Goal: Task Accomplishment & Management: Use online tool/utility

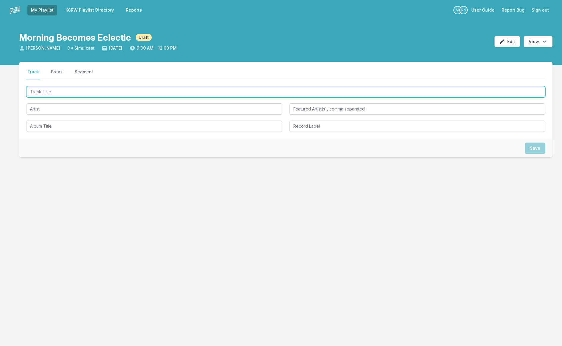
click at [151, 92] on input "Track Title" at bounding box center [285, 91] width 519 height 11
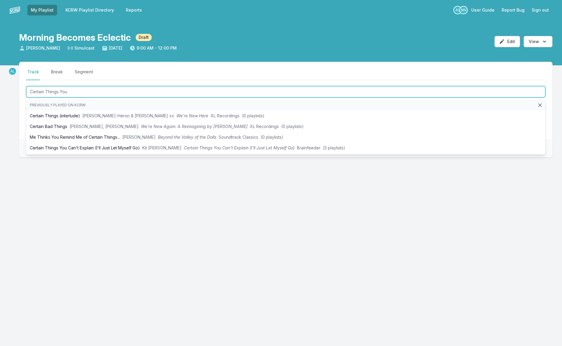
type input "Certain Things You"
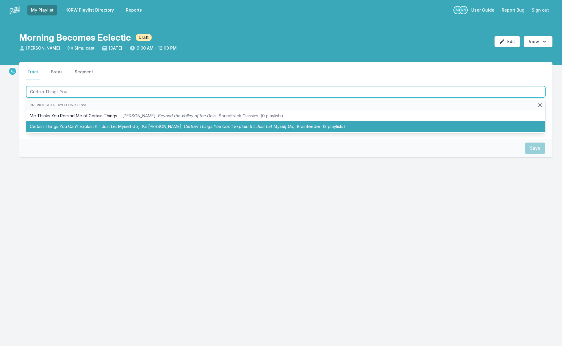
click at [187, 128] on span "Certain Things You Can't Explain (I'll Just Let Myself Go)" at bounding box center [239, 126] width 111 height 5
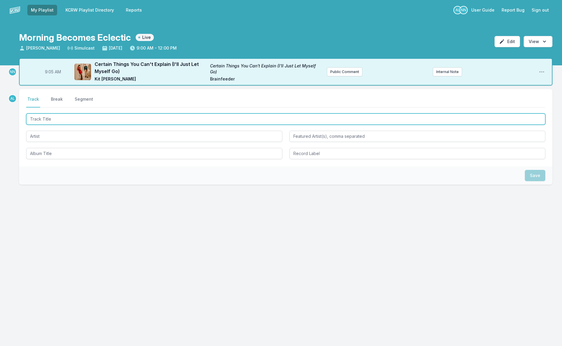
click at [311, 118] on input "Track Title" at bounding box center [285, 119] width 519 height 11
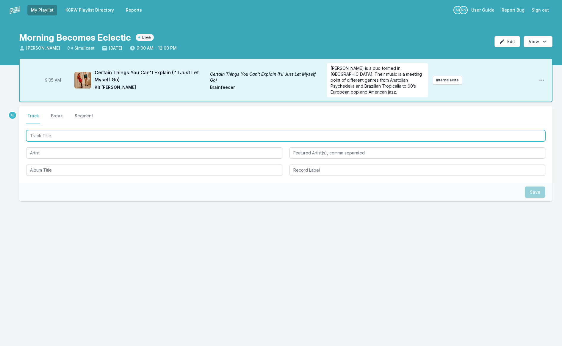
type input "f"
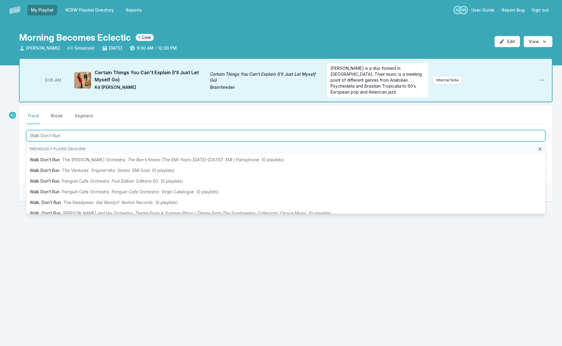
click at [167, 136] on input "Walk Don't Run" at bounding box center [285, 135] width 519 height 11
type input "Walk Don't Run"
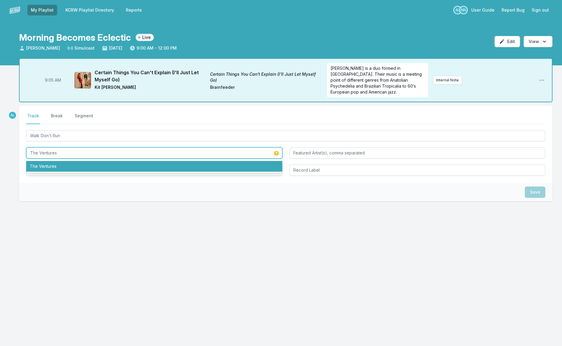
click at [166, 164] on li "The Ventures" at bounding box center [154, 166] width 256 height 11
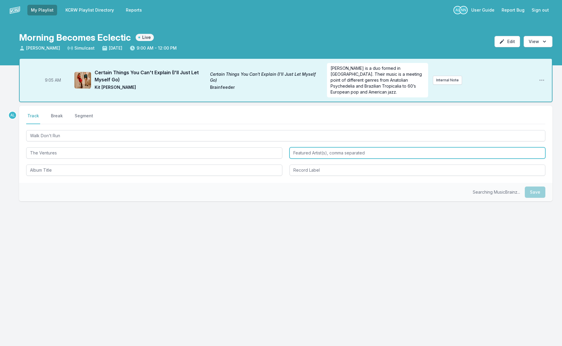
type input "The Ventures"
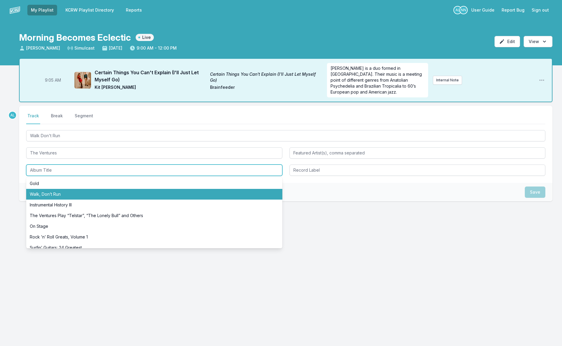
click at [122, 196] on li "Walk, Don’t Run" at bounding box center [154, 194] width 256 height 11
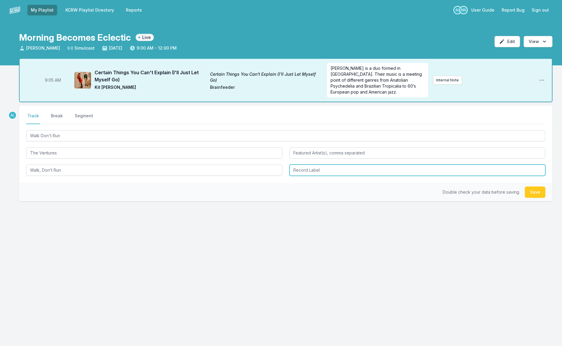
type input "Walk, Don’t Run"
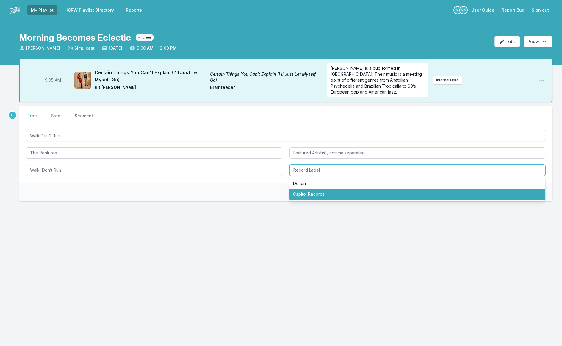
click at [309, 193] on li "Capitol Records" at bounding box center [417, 194] width 256 height 11
type input "Capitol Records"
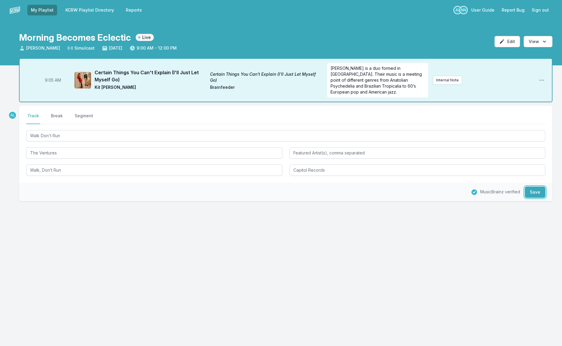
drag, startPoint x: 536, startPoint y: 190, endPoint x: 482, endPoint y: 181, distance: 54.9
click at [536, 190] on button "Save" at bounding box center [534, 192] width 21 height 11
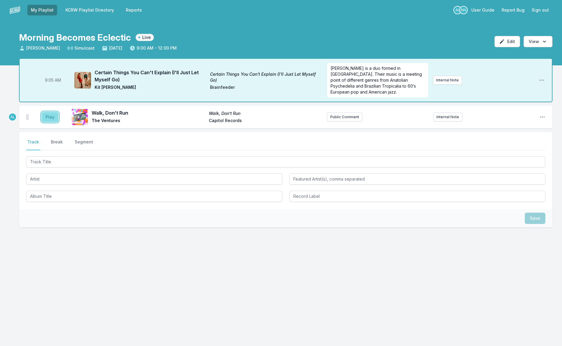
click at [51, 119] on button "Play" at bounding box center [50, 117] width 17 height 10
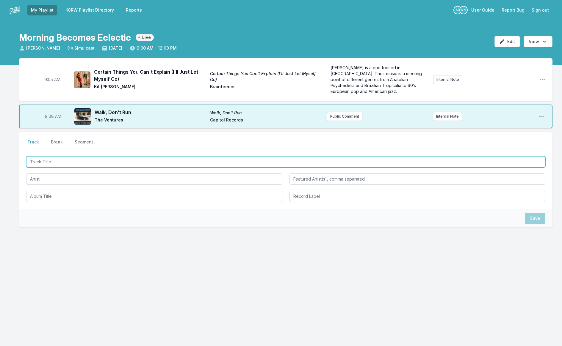
click at [62, 161] on input "Track Title" at bounding box center [285, 161] width 519 height 11
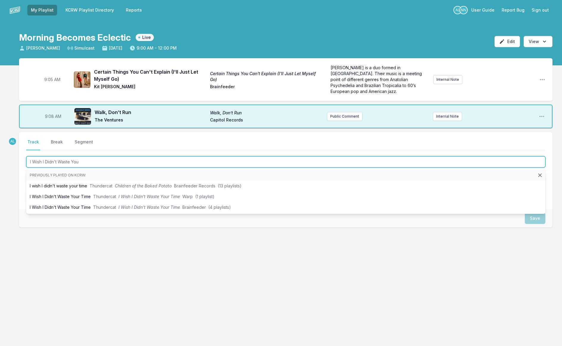
type input "I Wish I Didn't Waste Your"
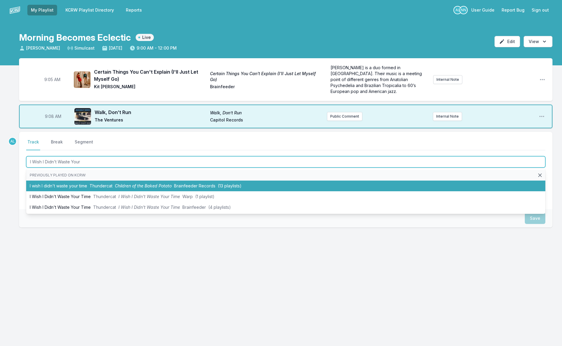
click at [90, 187] on li "I wish I didn't waste your time Thundercat Children of the Baked Potato Brainfe…" at bounding box center [285, 186] width 519 height 11
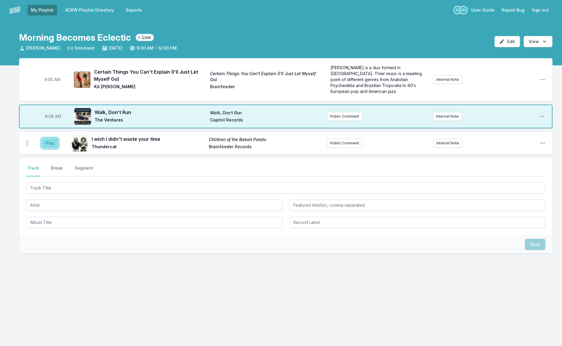
click at [48, 142] on button "Play" at bounding box center [50, 143] width 17 height 10
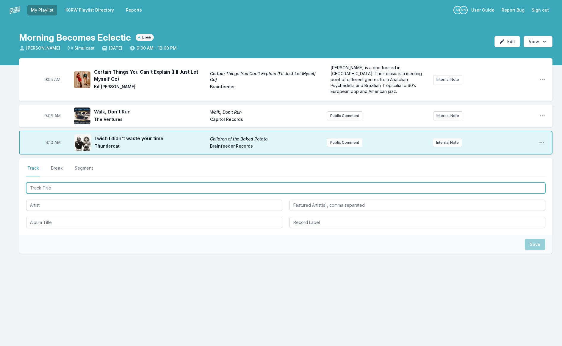
click at [83, 190] on input "Track Title" at bounding box center [285, 188] width 519 height 11
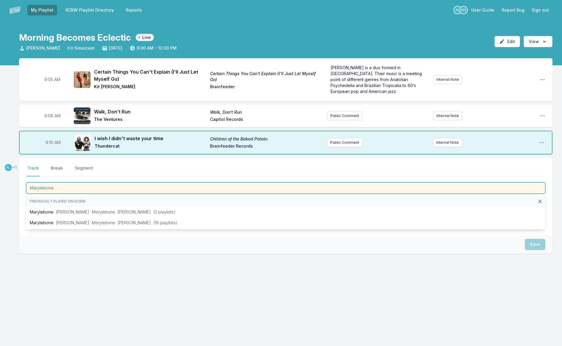
click at [70, 186] on input "Marylebone" at bounding box center [285, 188] width 519 height 11
type input "Marylebone"
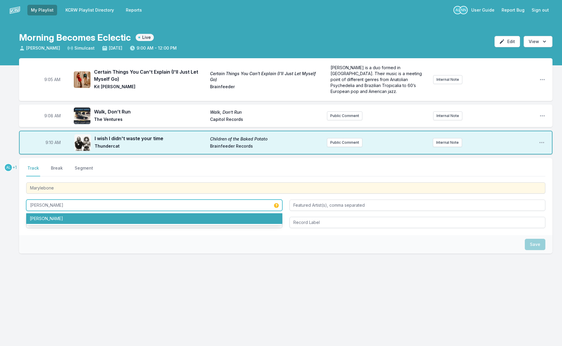
drag, startPoint x: 80, startPoint y: 217, endPoint x: 78, endPoint y: 203, distance: 14.2
click at [79, 200] on div "[PERSON_NAME] [PERSON_NAME]" at bounding box center [154, 205] width 256 height 11
click at [78, 205] on input "[PERSON_NAME]" at bounding box center [154, 205] width 256 height 11
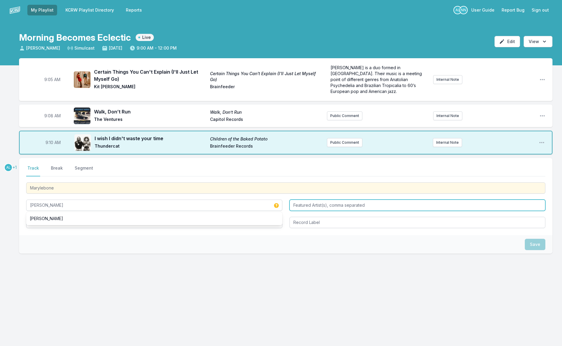
type input "[PERSON_NAME]"
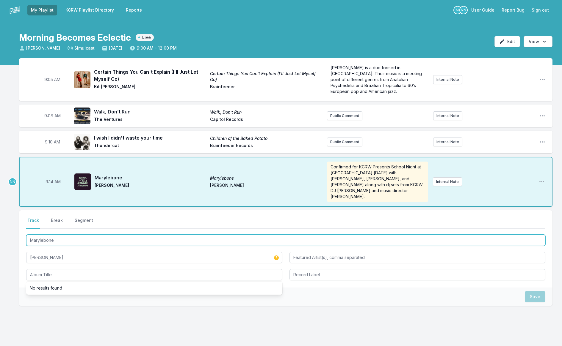
click at [83, 235] on input "Marylebone" at bounding box center [285, 240] width 519 height 11
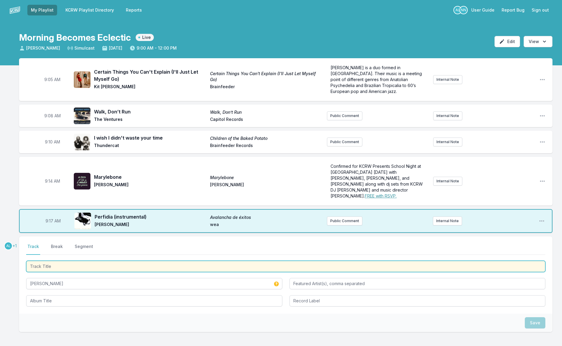
click at [87, 261] on input "Track Title" at bounding box center [285, 266] width 519 height 11
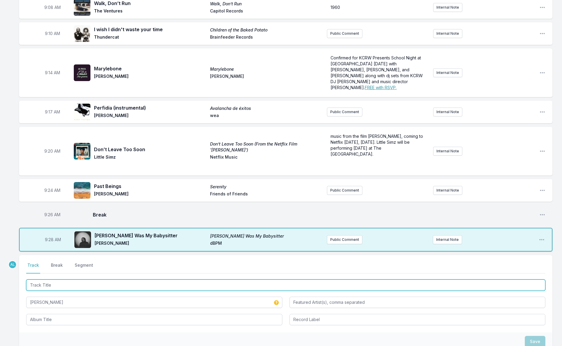
scroll to position [158, 0]
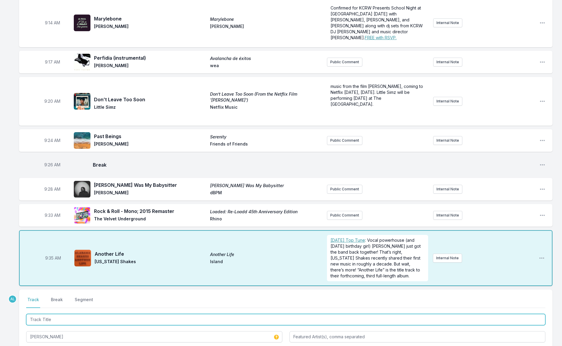
click at [104, 314] on input "Track Title" at bounding box center [285, 319] width 519 height 11
type input "Sabor A Mi"
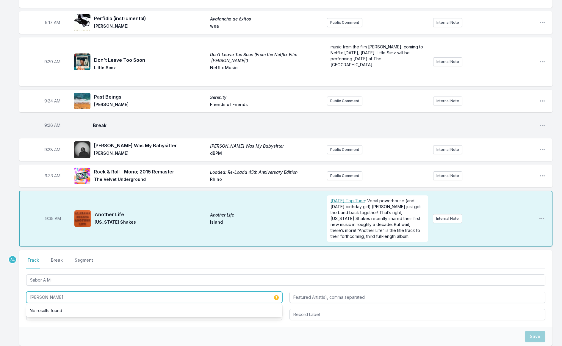
scroll to position [243, 0]
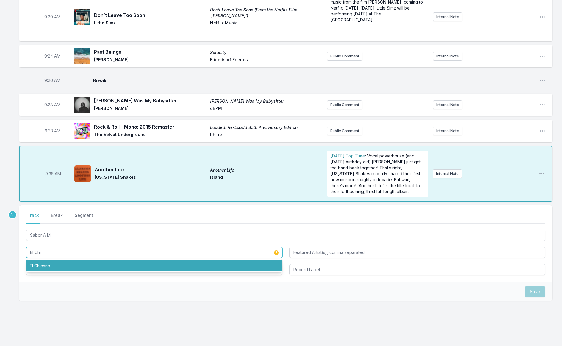
click at [39, 261] on li "El Chicano" at bounding box center [154, 266] width 256 height 11
type input "El Chicano"
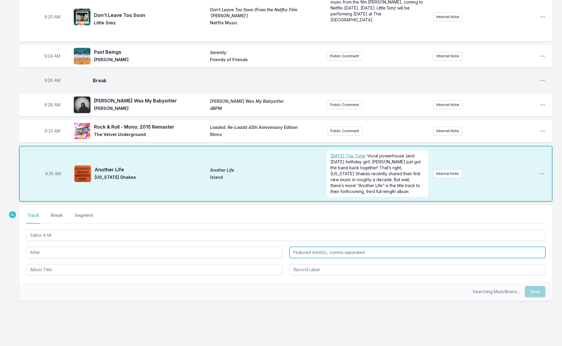
type input "El Chicano"
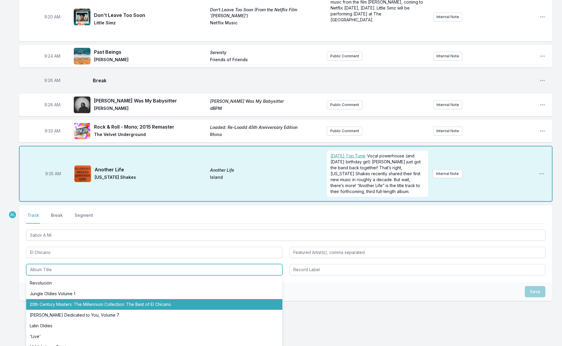
click at [83, 299] on li "20th Century Masters: The Millennium Collection: The Best of El Chicano" at bounding box center [154, 304] width 256 height 11
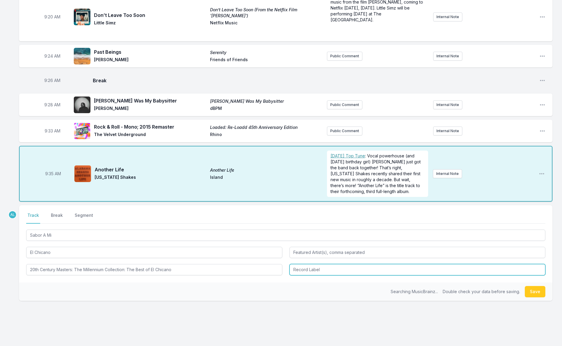
type input "20th Century Masters: The Millennium Collection: The Best of El Chicano"
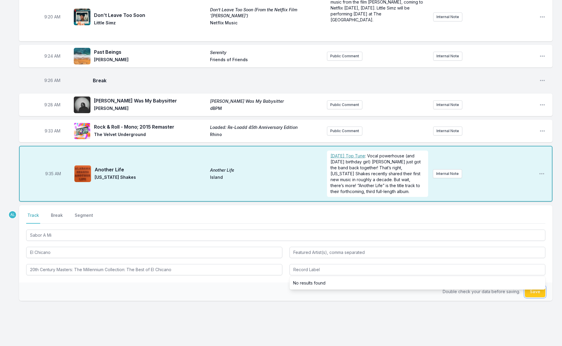
click at [530, 286] on button "Save" at bounding box center [534, 291] width 21 height 11
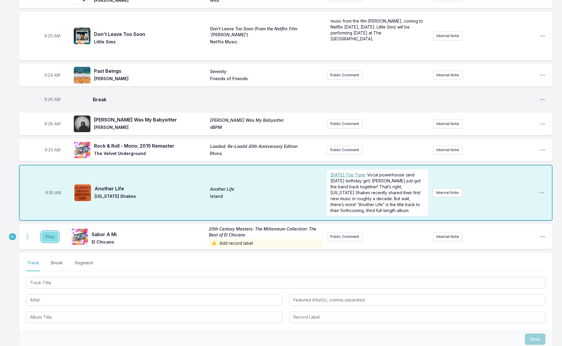
click at [48, 232] on button "Play" at bounding box center [50, 237] width 17 height 10
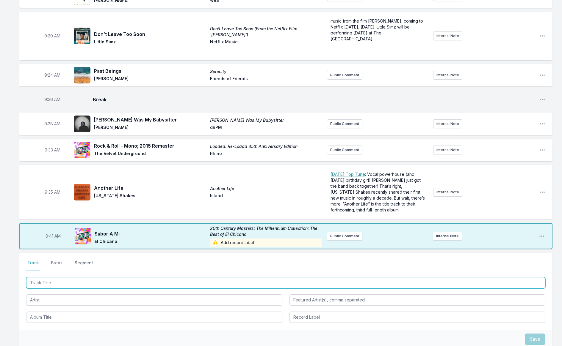
click at [254, 277] on input "Track Title" at bounding box center [285, 282] width 519 height 11
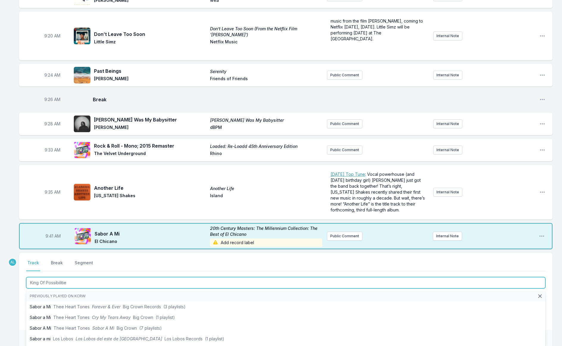
type input "King Of Possibilities"
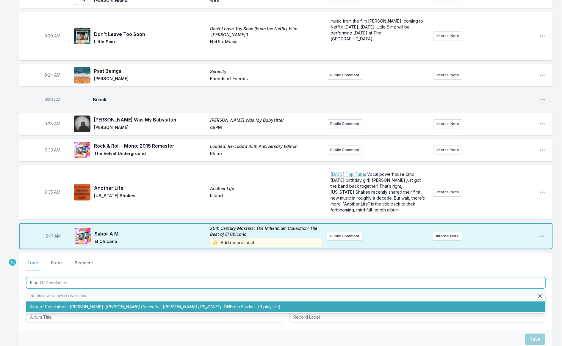
drag, startPoint x: 298, startPoint y: 297, endPoint x: 267, endPoint y: 288, distance: 31.4
click at [298, 302] on li "King of Possibilities [PERSON_NAME] [PERSON_NAME] Presents… [PERSON_NAME][US_ST…" at bounding box center [285, 307] width 519 height 11
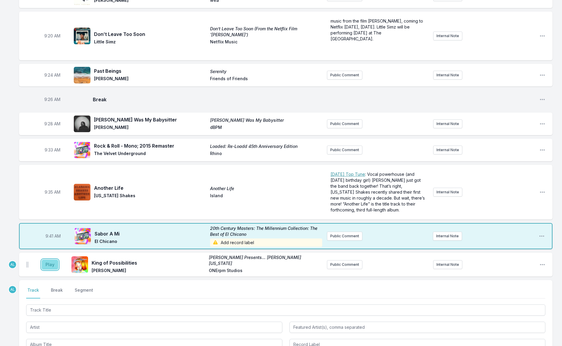
click at [49, 260] on button "Play" at bounding box center [50, 265] width 17 height 10
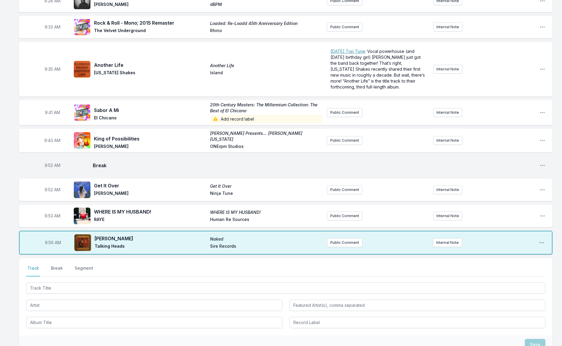
scroll to position [418, 0]
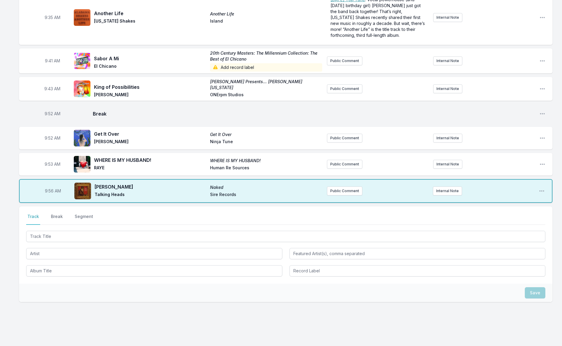
click at [54, 214] on button "Break" at bounding box center [57, 219] width 14 height 11
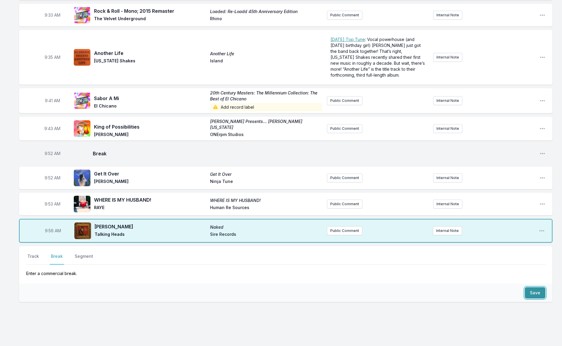
click at [533, 288] on button "Save" at bounding box center [534, 293] width 21 height 11
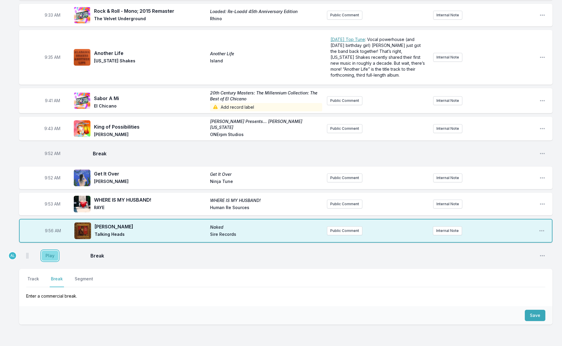
click at [48, 251] on button "Play" at bounding box center [50, 256] width 17 height 10
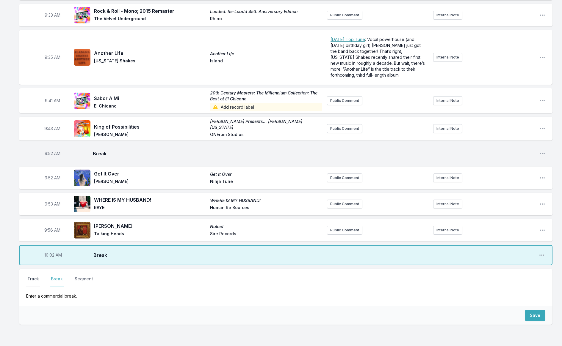
click at [36, 276] on button "Track" at bounding box center [33, 281] width 14 height 11
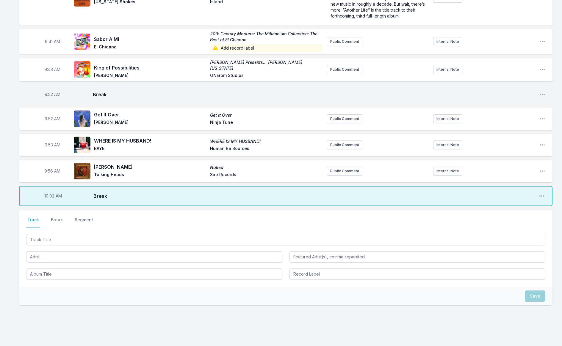
scroll to position [440, 0]
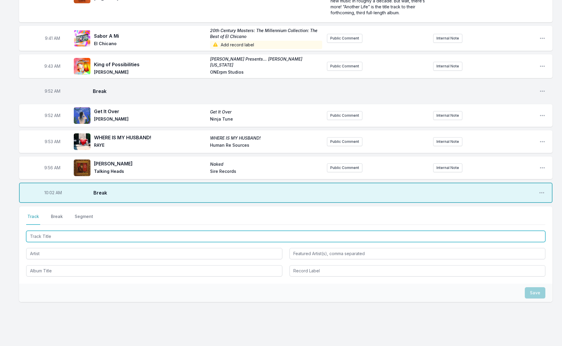
click at [76, 231] on input "Track Title" at bounding box center [285, 236] width 519 height 11
click at [83, 231] on input "Track Title" at bounding box center [285, 236] width 519 height 11
type input "Freaks"
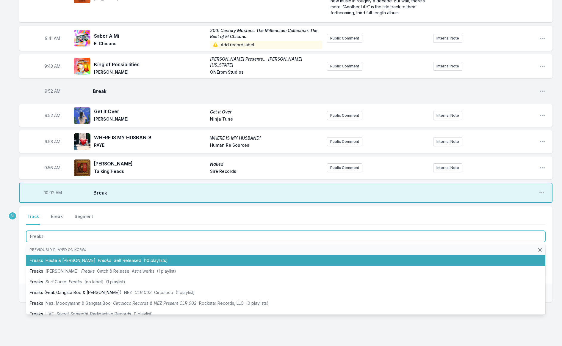
click at [92, 255] on li "Freaks Haute & [PERSON_NAME] Freaks Self Released (10 playlists)" at bounding box center [285, 260] width 519 height 11
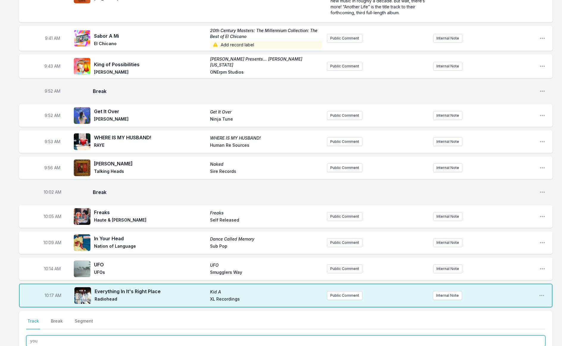
type input "you"
